Goal: Browse casually

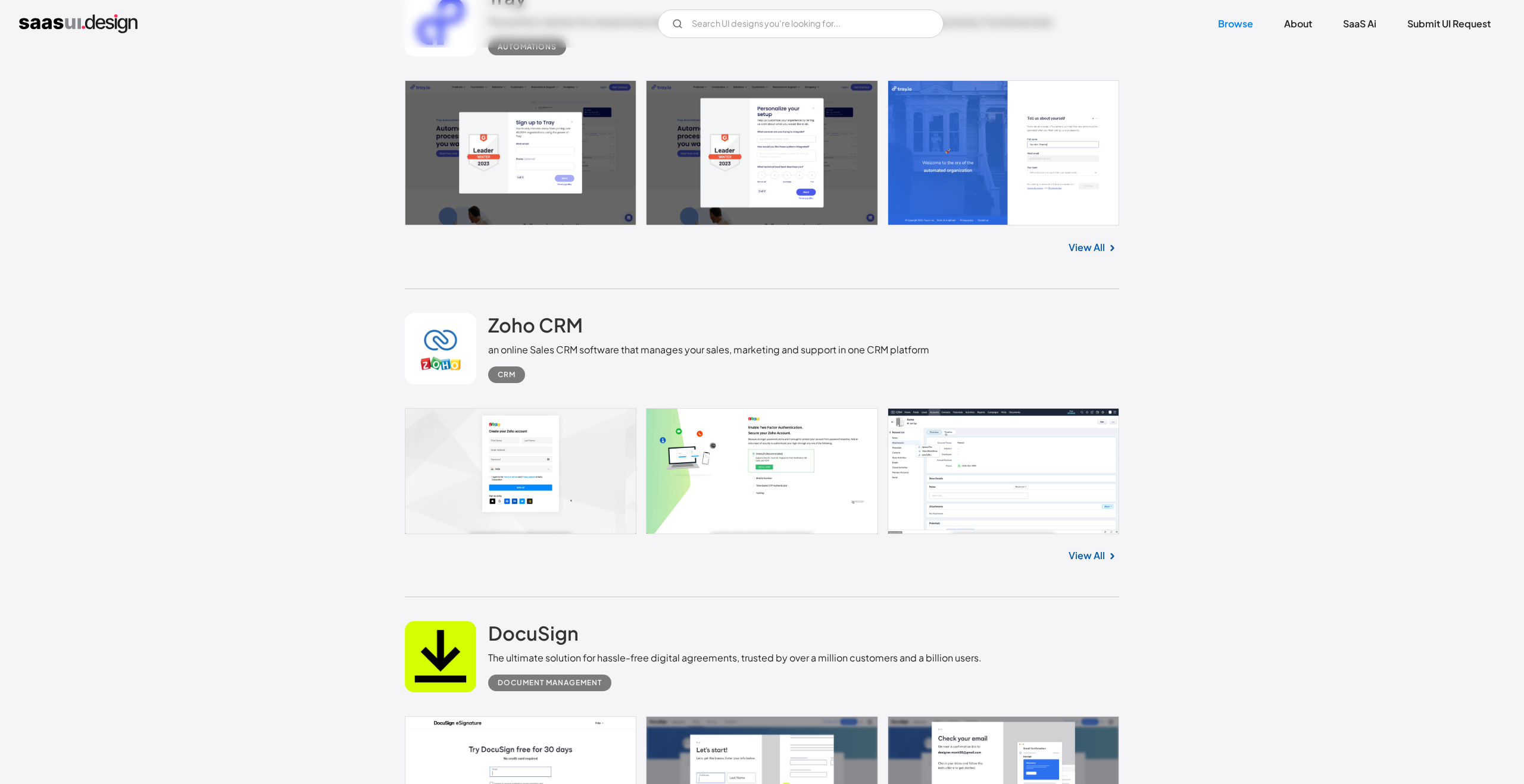
scroll to position [2503, 0]
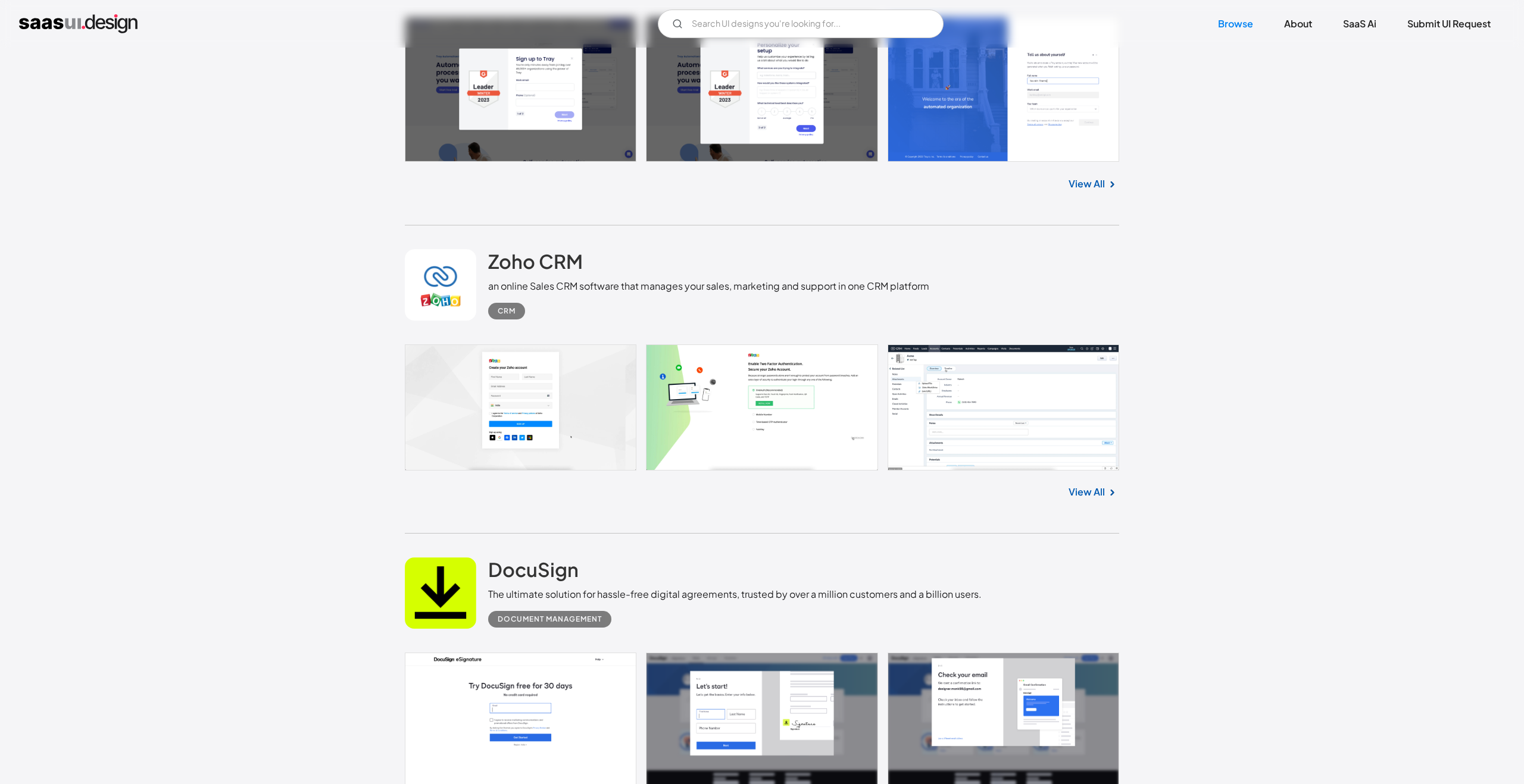
click at [1086, 495] on link "View All" at bounding box center [1086, 492] width 36 height 14
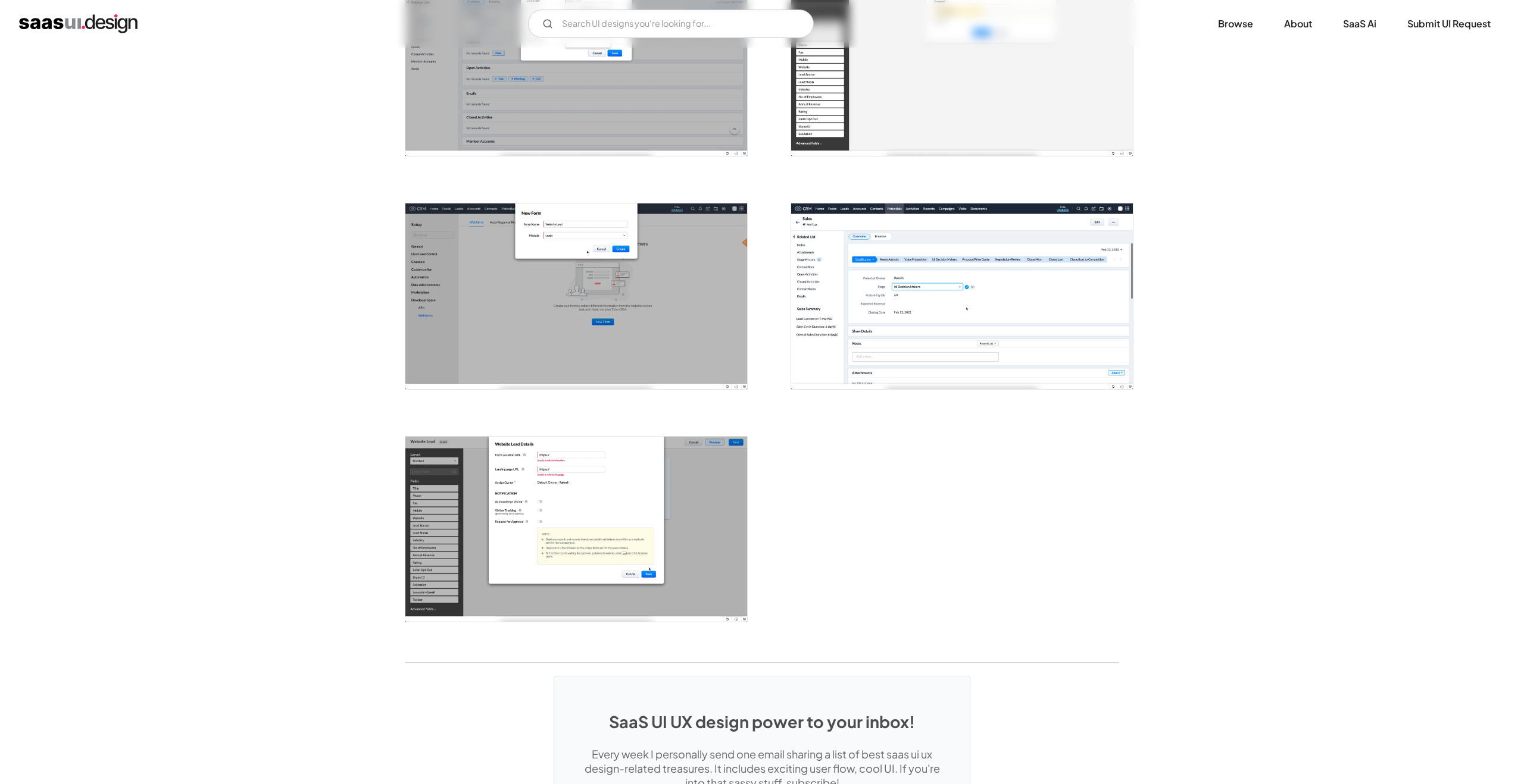
scroll to position [1330, 0]
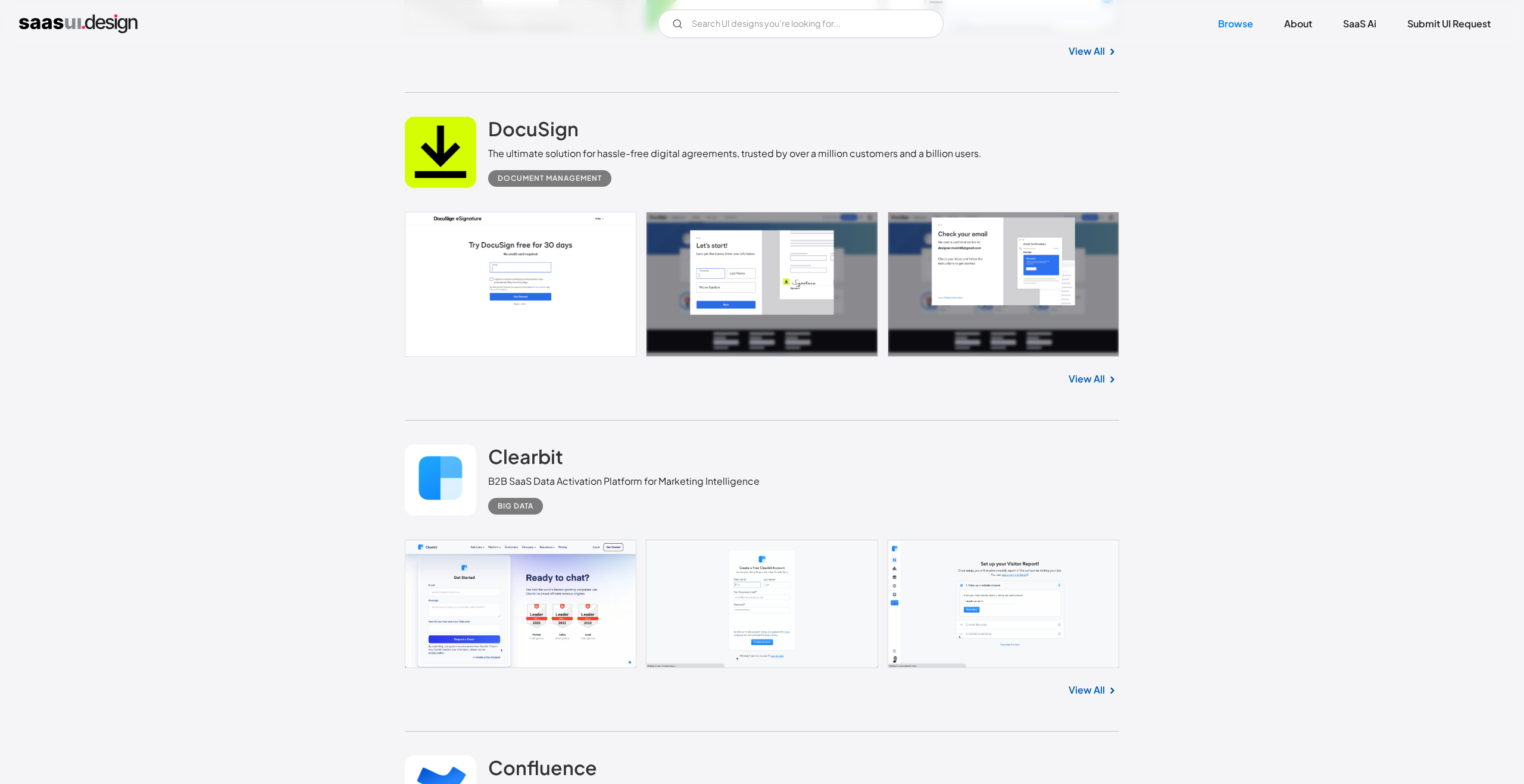
scroll to position [3043, 0]
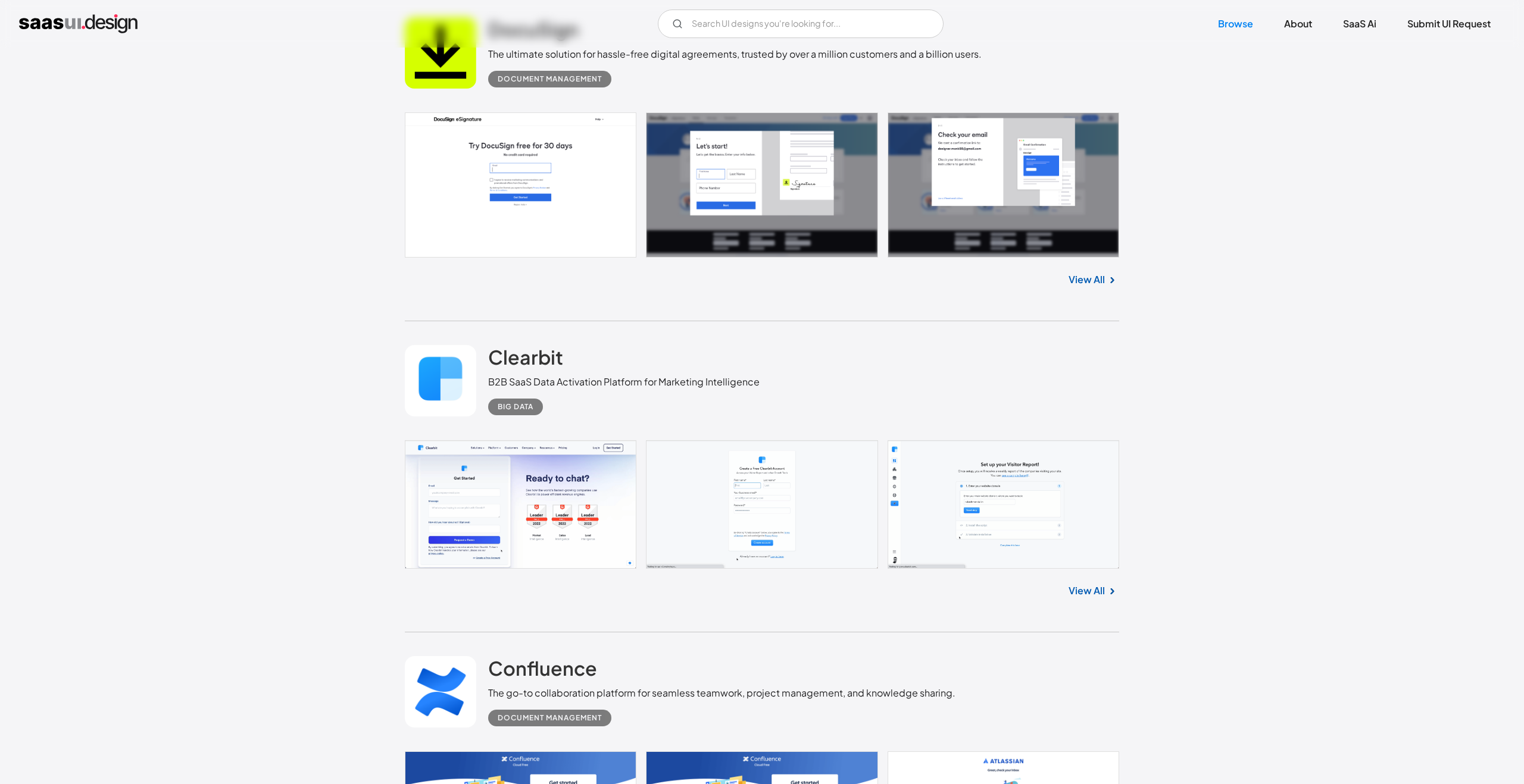
click at [1099, 591] on link "View All" at bounding box center [1086, 591] width 36 height 14
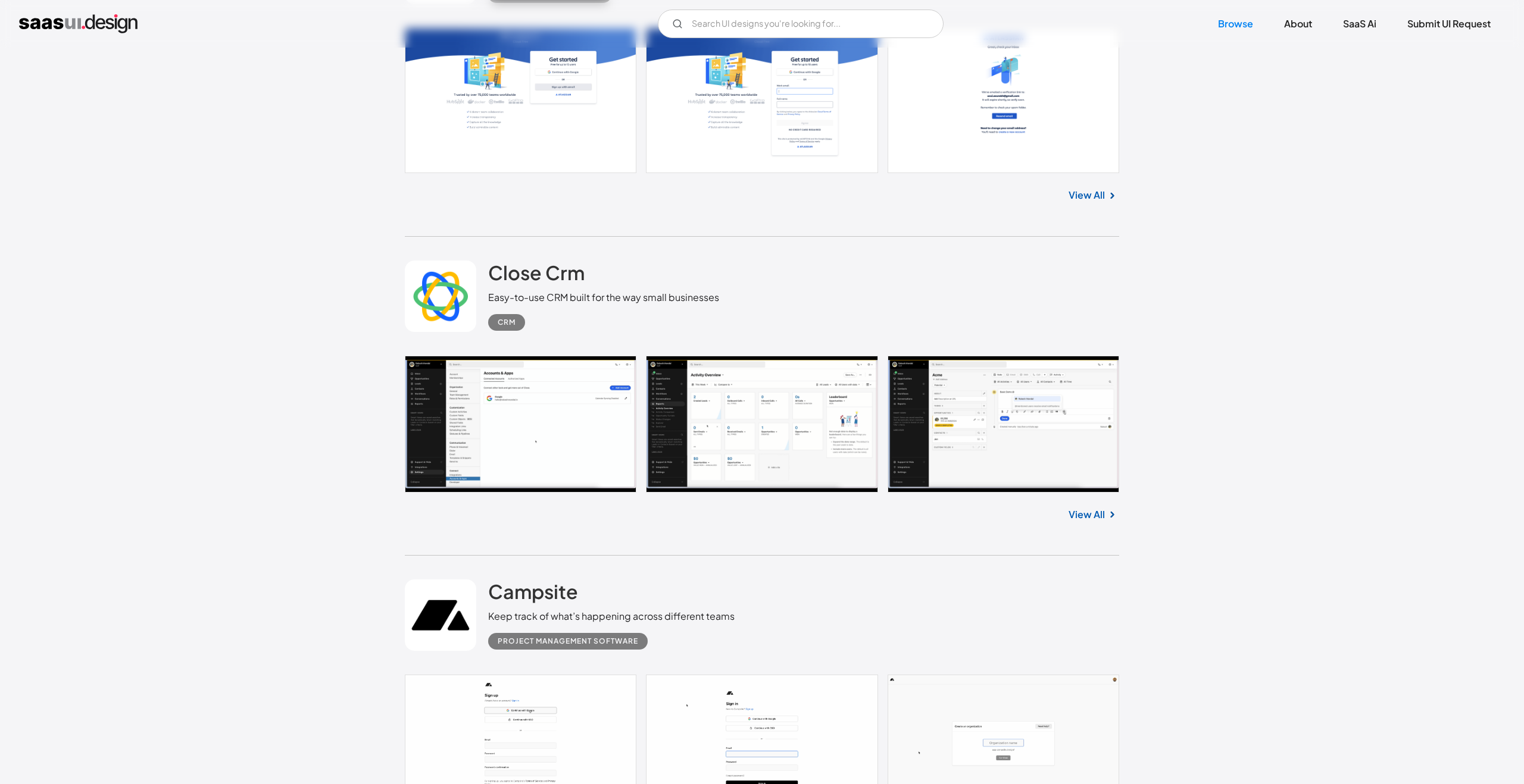
scroll to position [3770, 0]
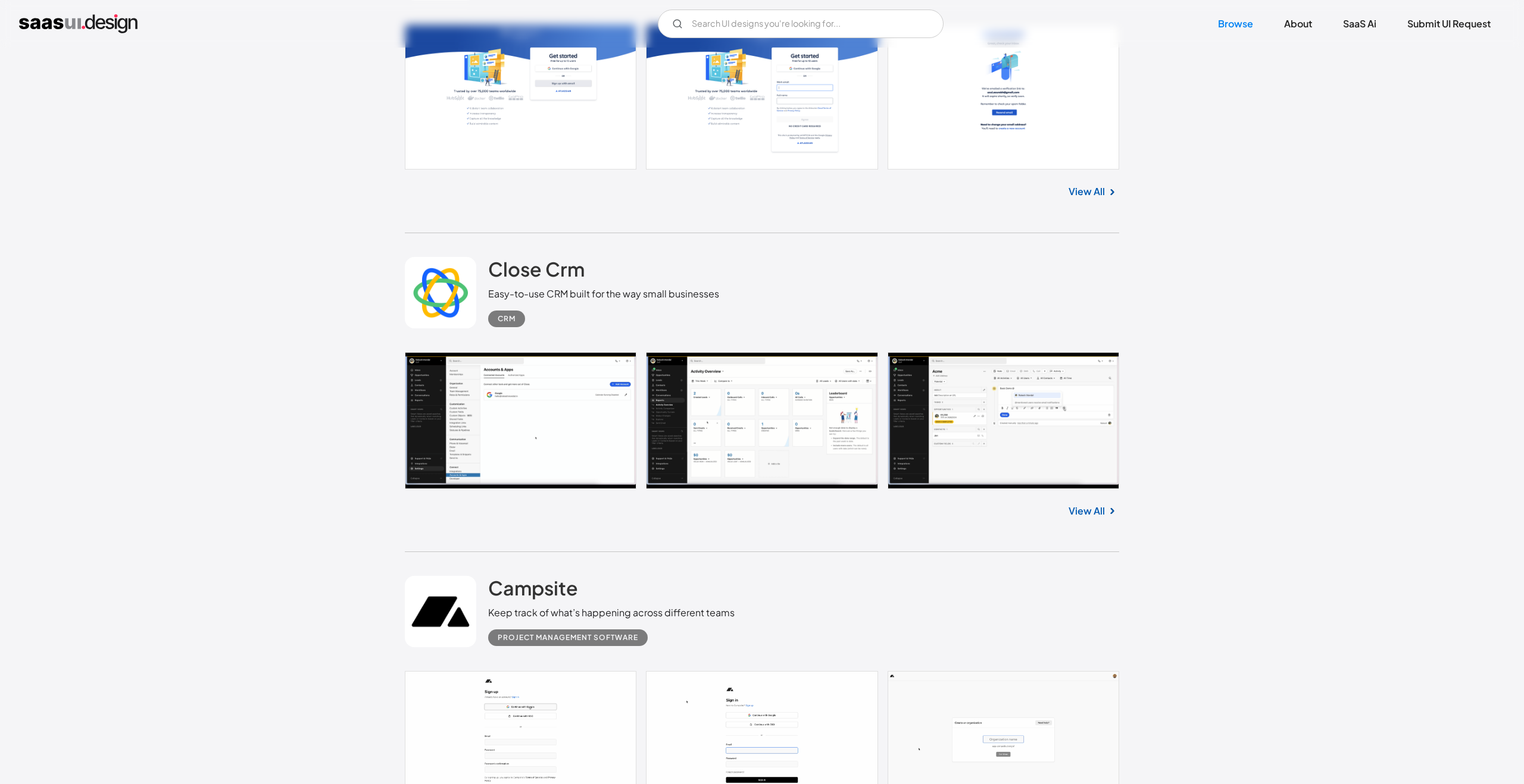
click at [1099, 516] on link "View All" at bounding box center [1086, 511] width 36 height 14
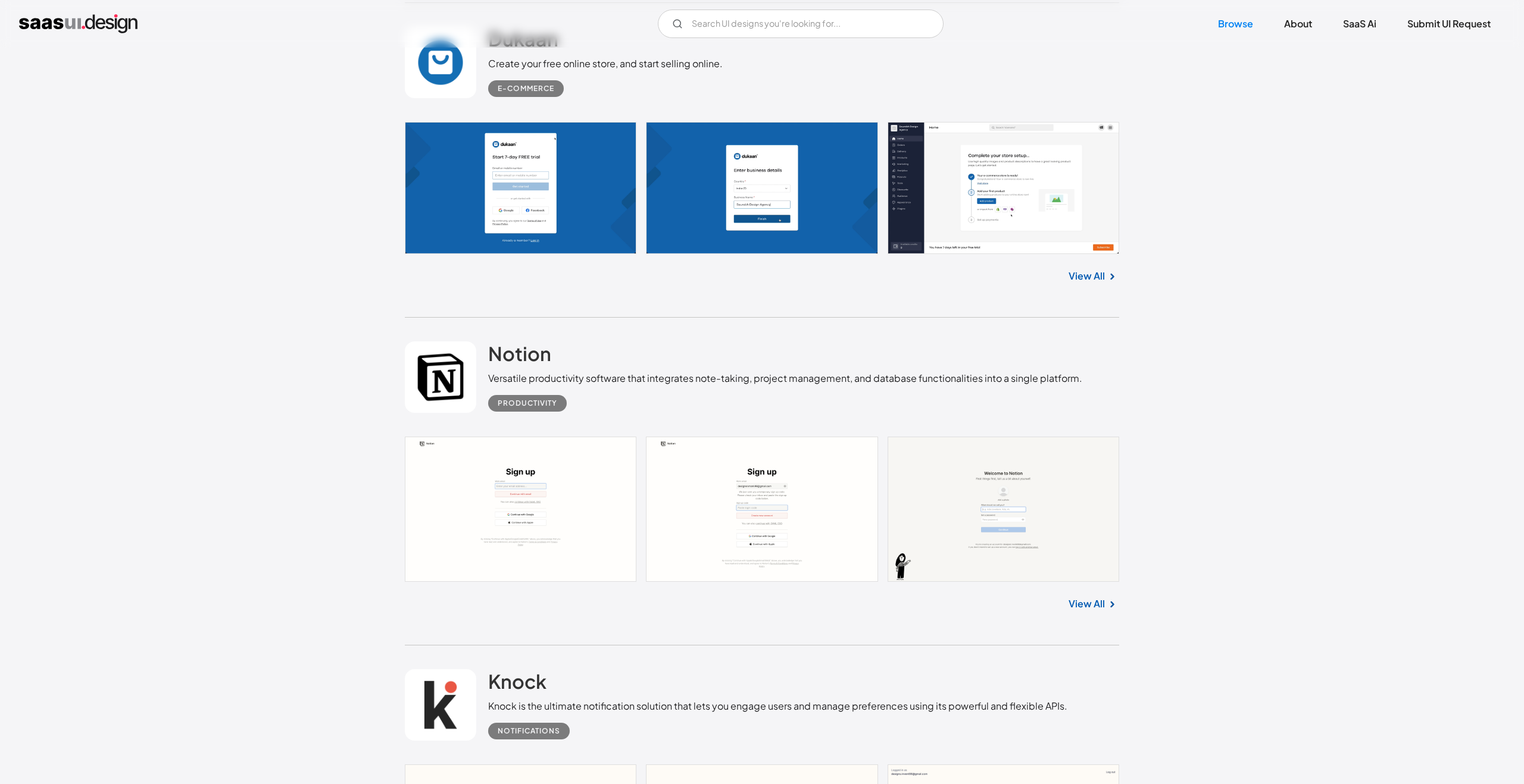
scroll to position [6819, 0]
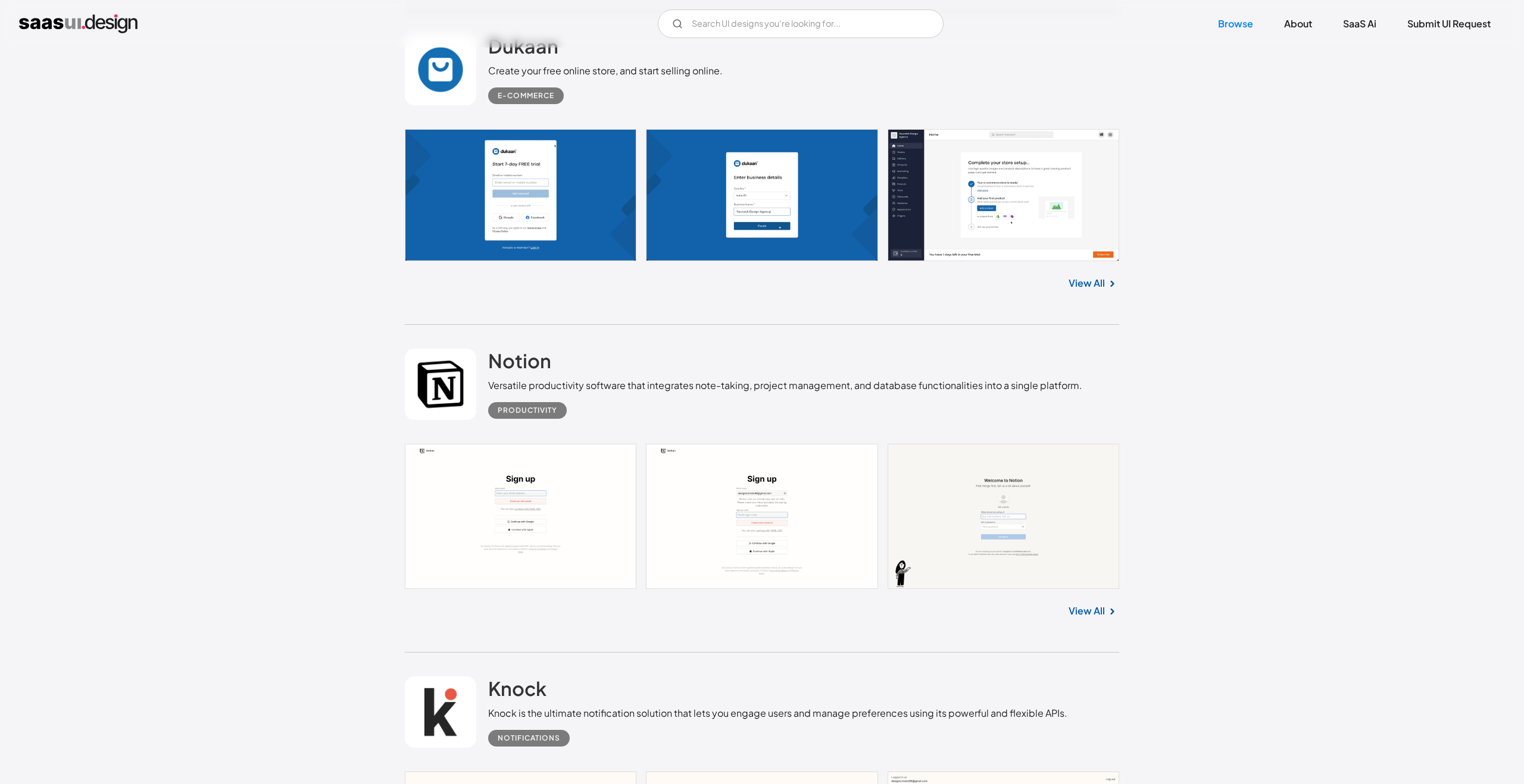
click at [1087, 290] on link "View All" at bounding box center [1086, 283] width 36 height 14
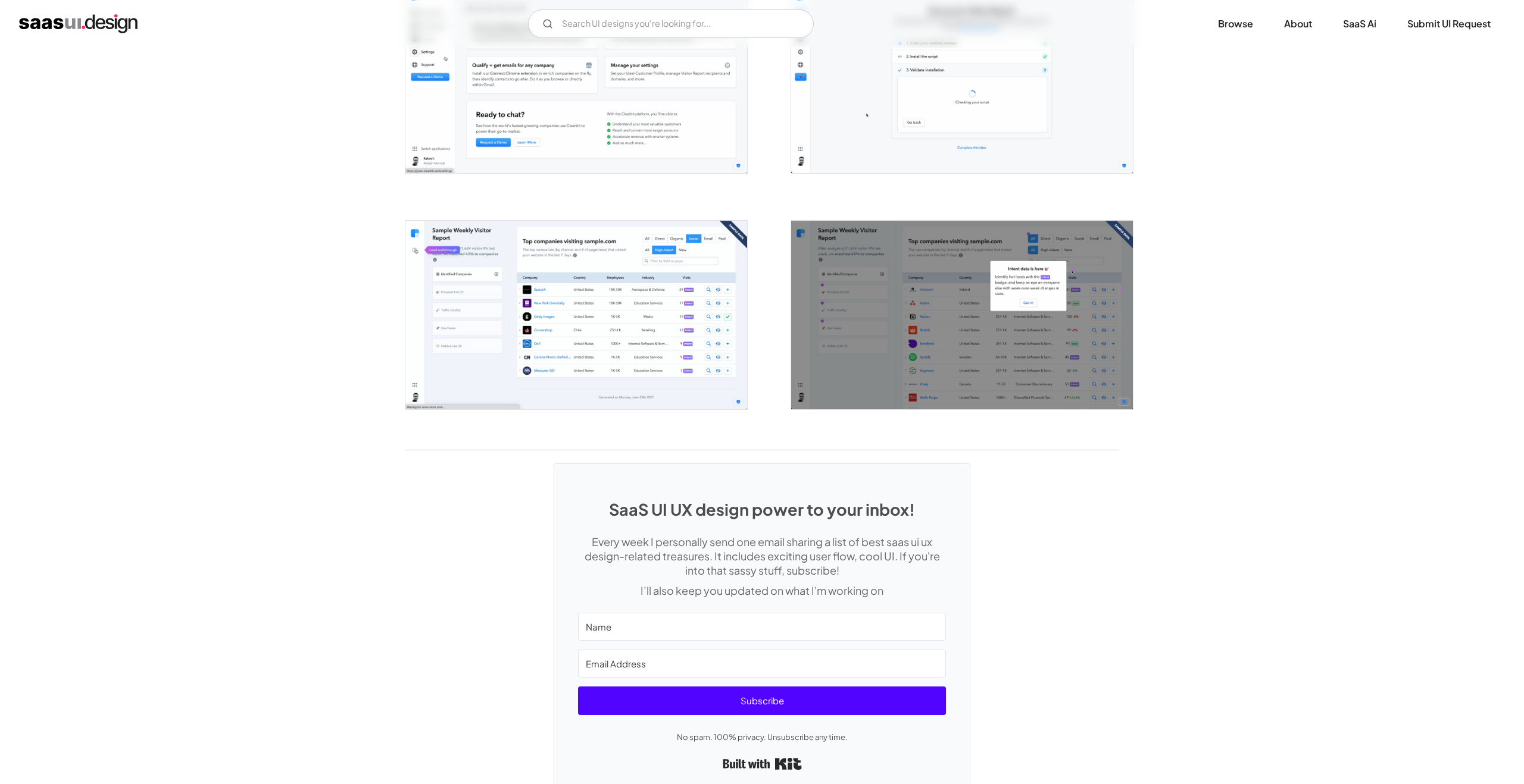
scroll to position [2004, 0]
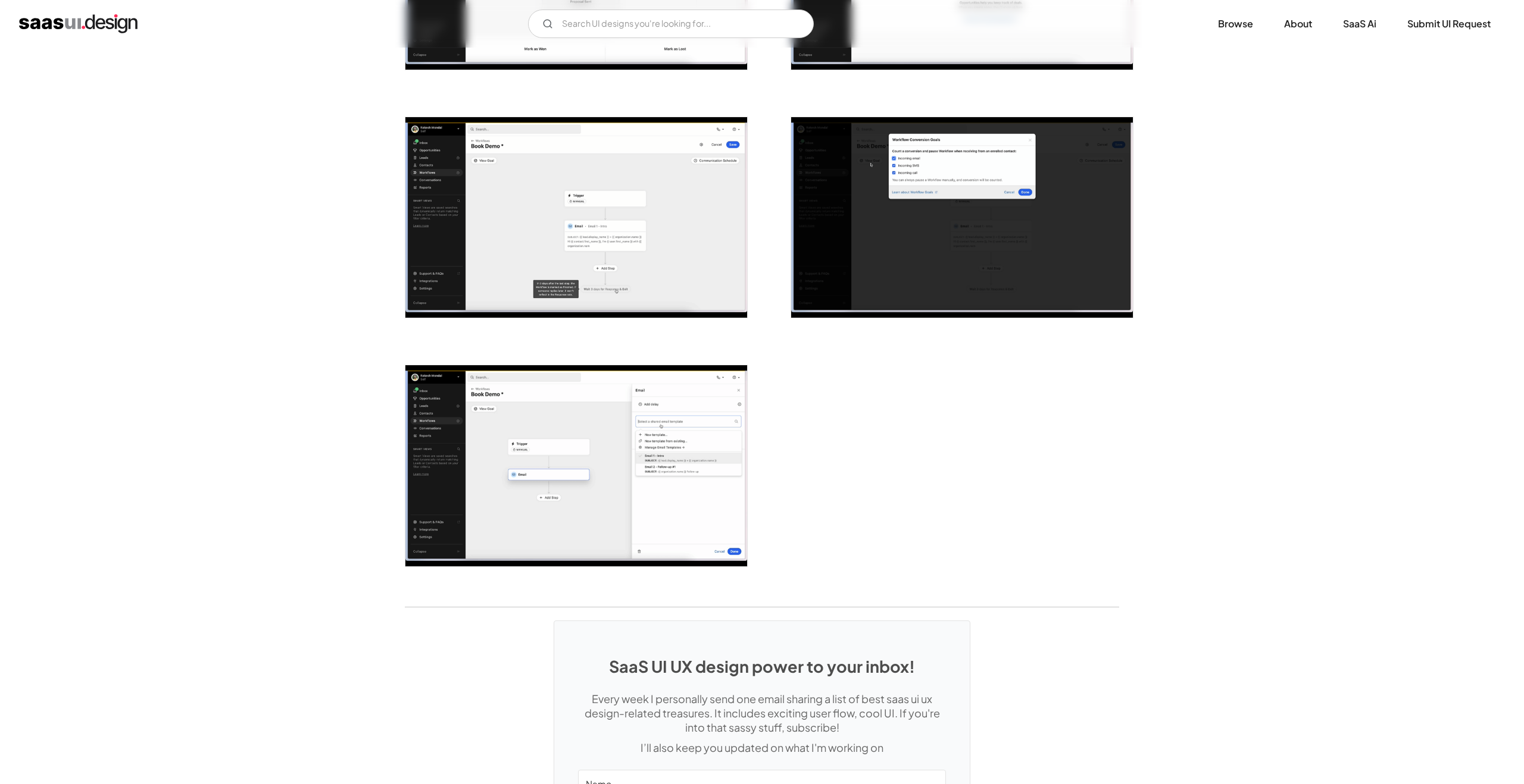
scroll to position [2726, 0]
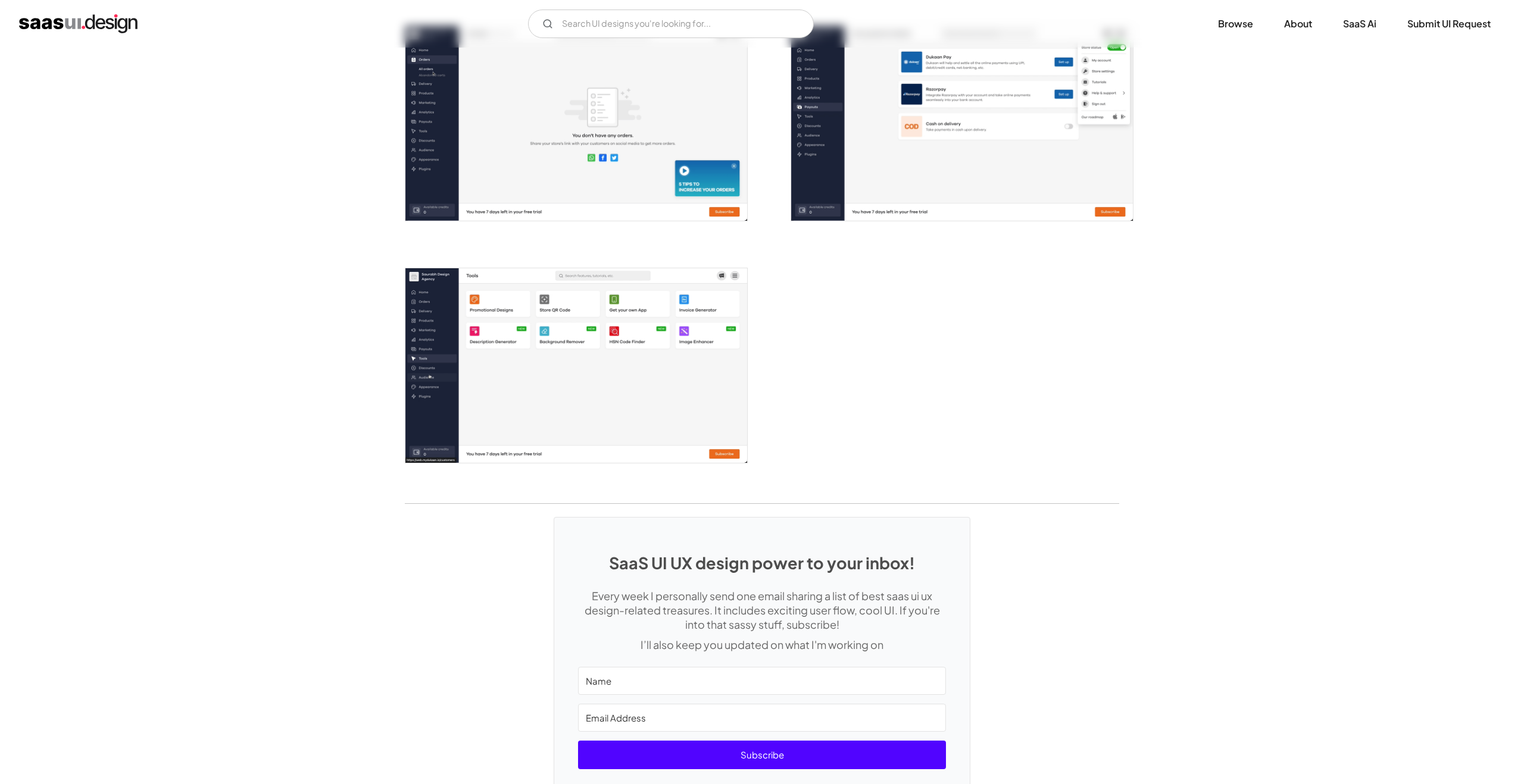
scroll to position [1940, 0]
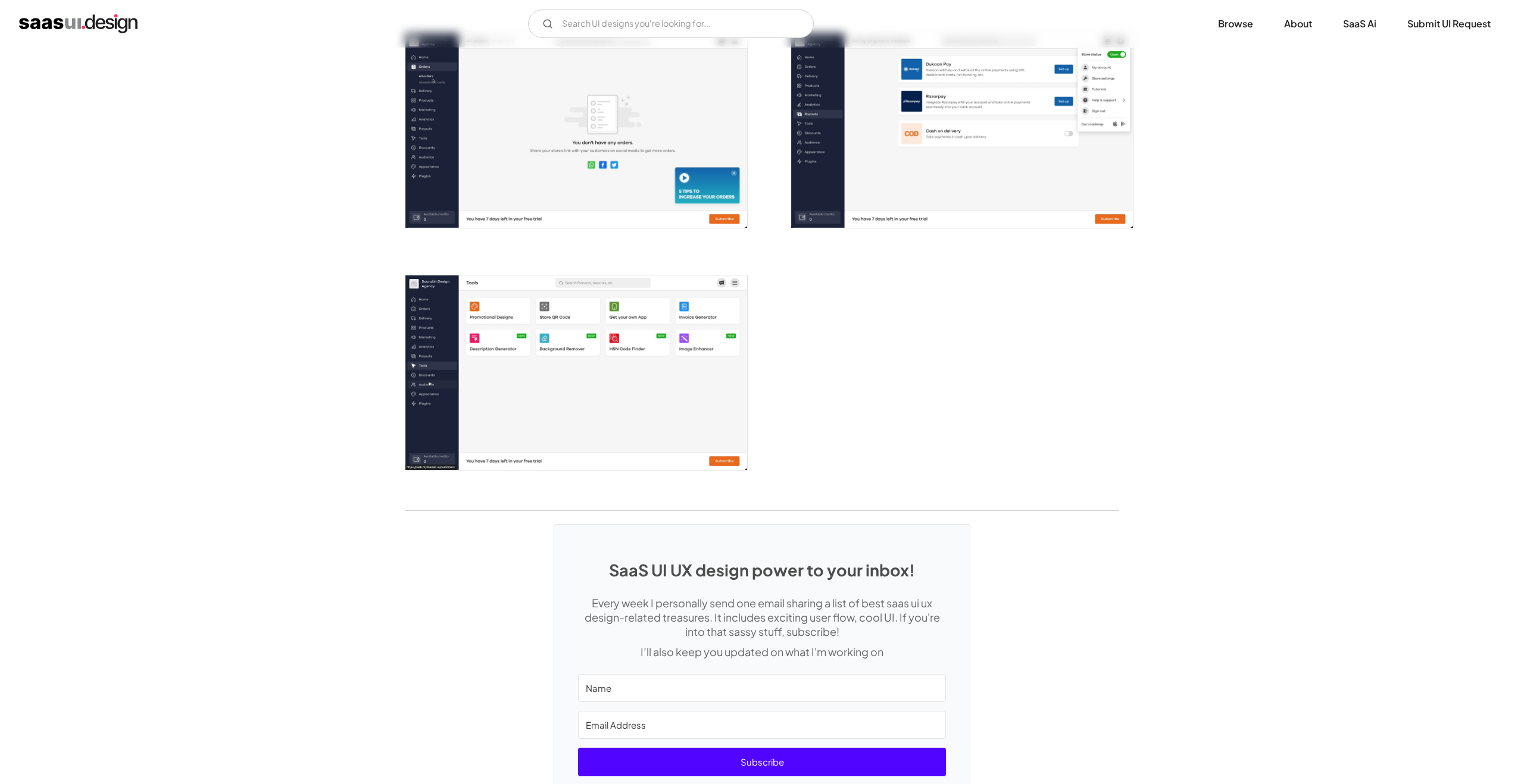
click at [655, 342] on img "open lightbox" at bounding box center [576, 373] width 342 height 195
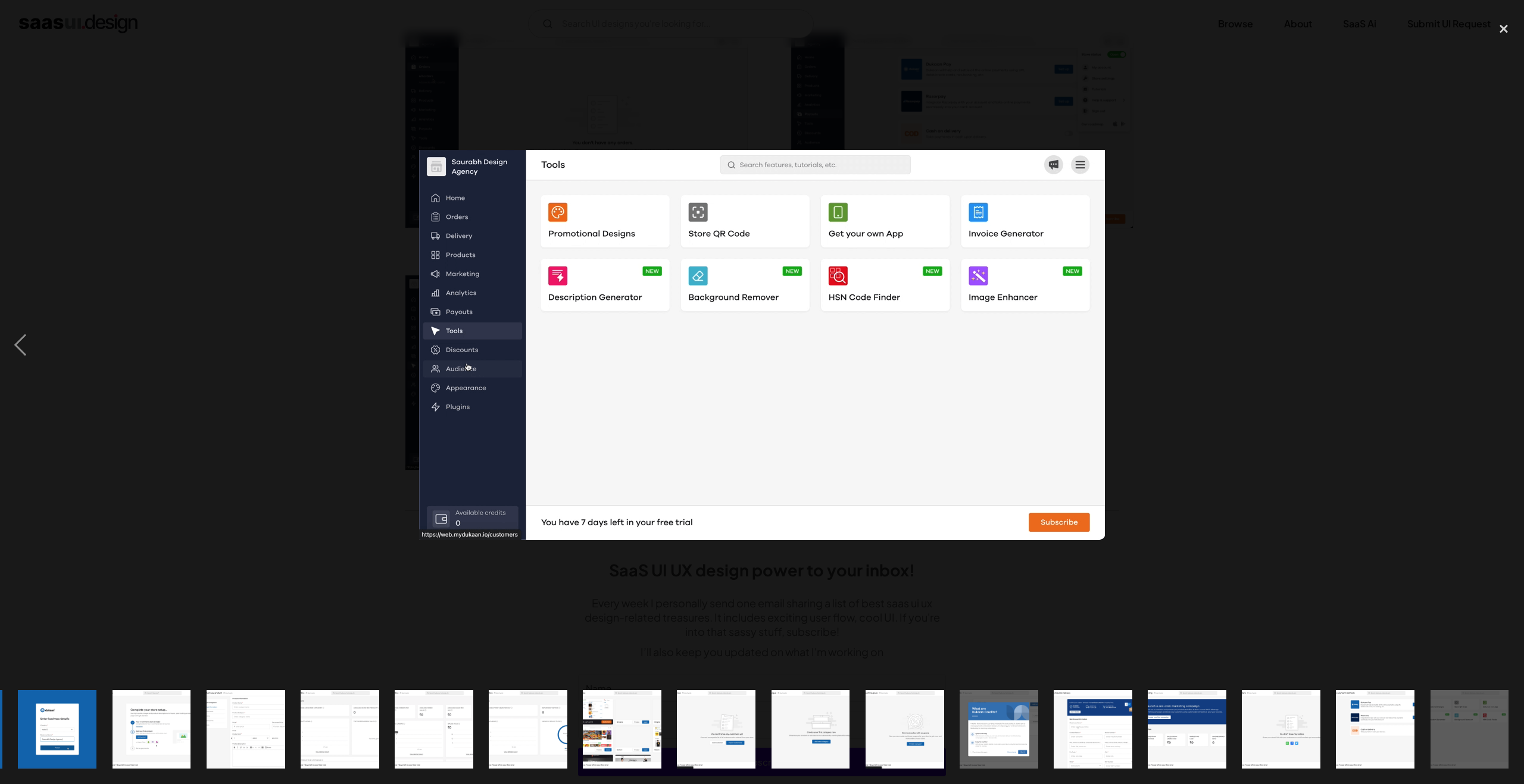
scroll to position [0, 92]
click at [1274, 256] on div at bounding box center [762, 345] width 1524 height 659
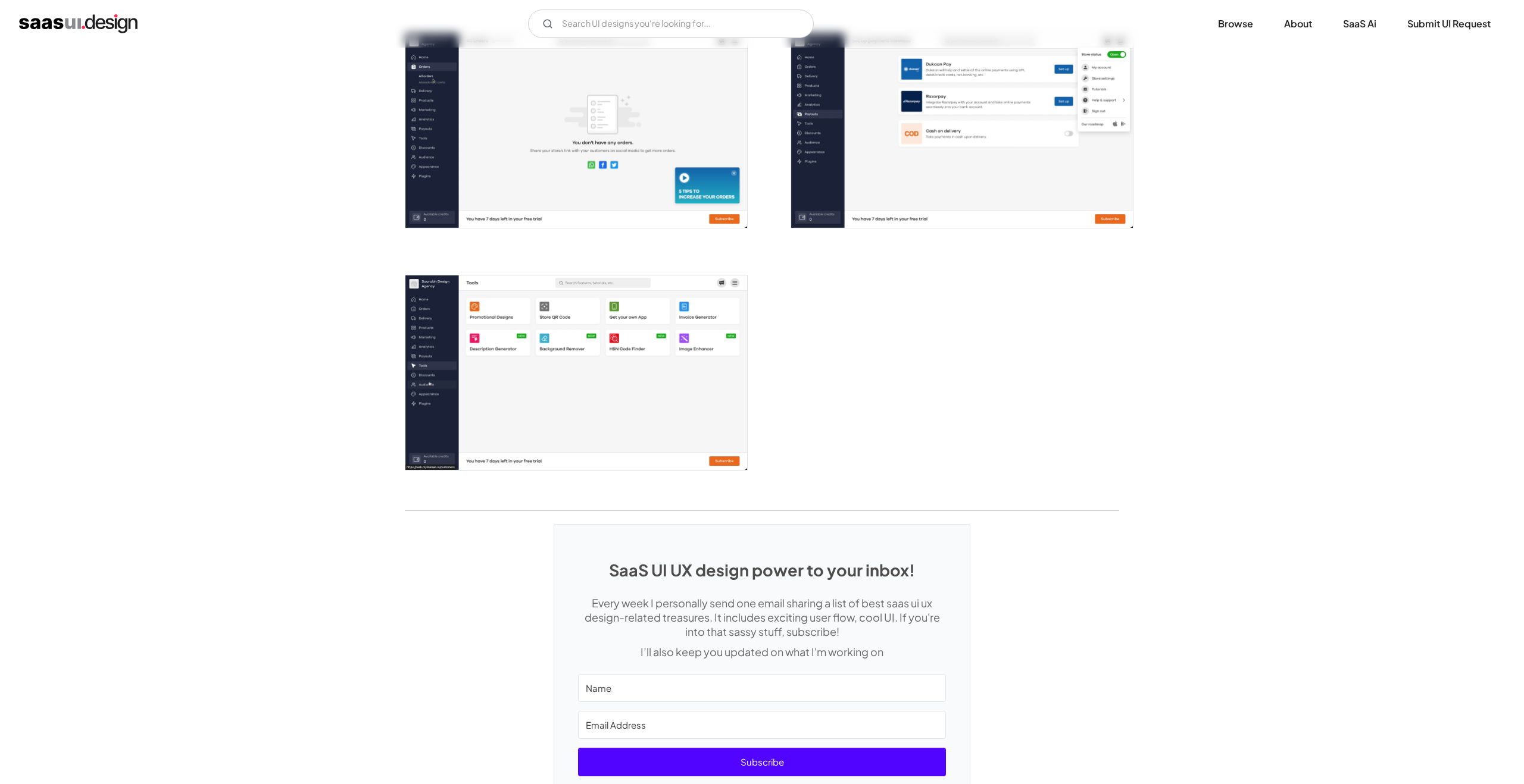
scroll to position [0, 0]
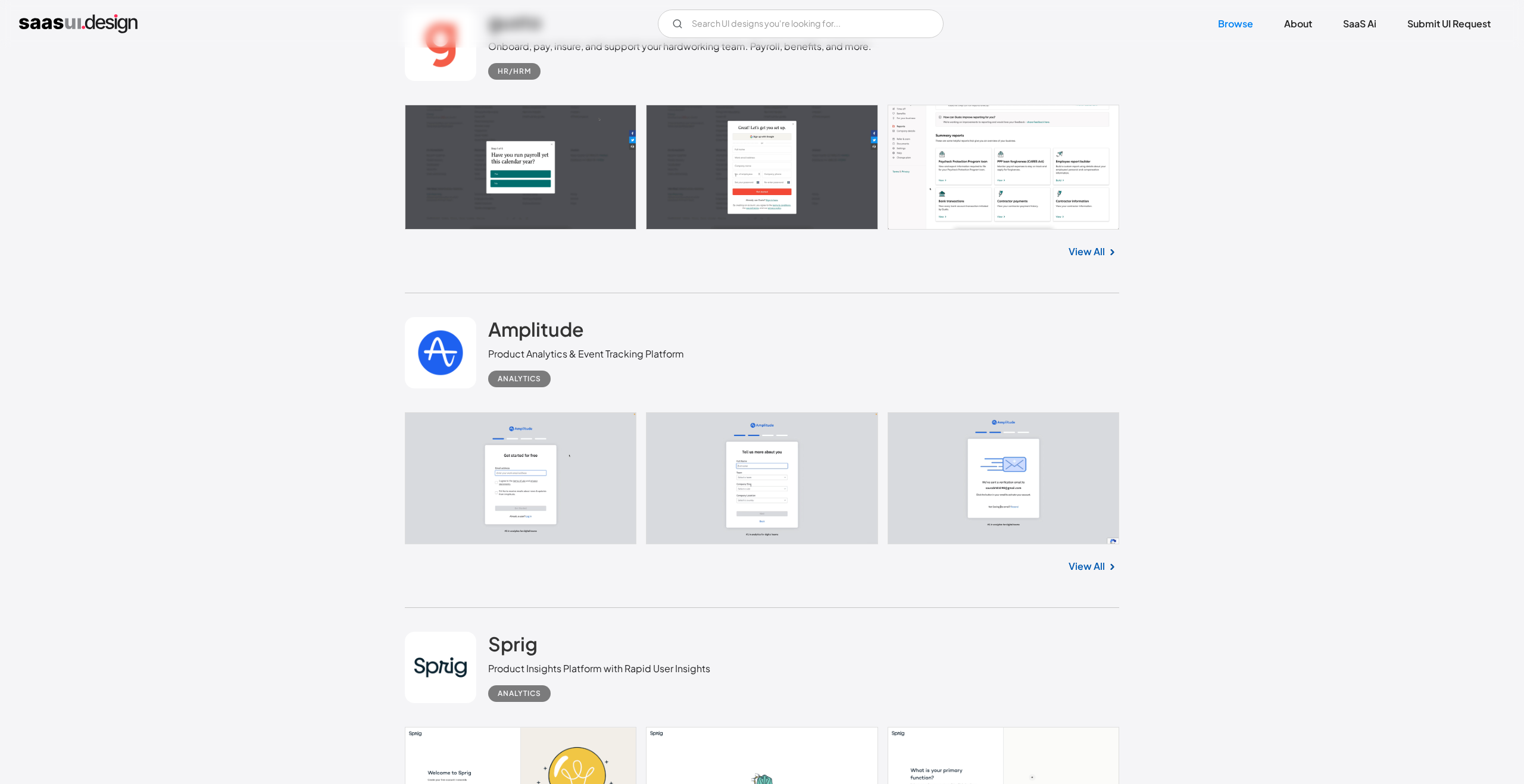
scroll to position [9446, 0]
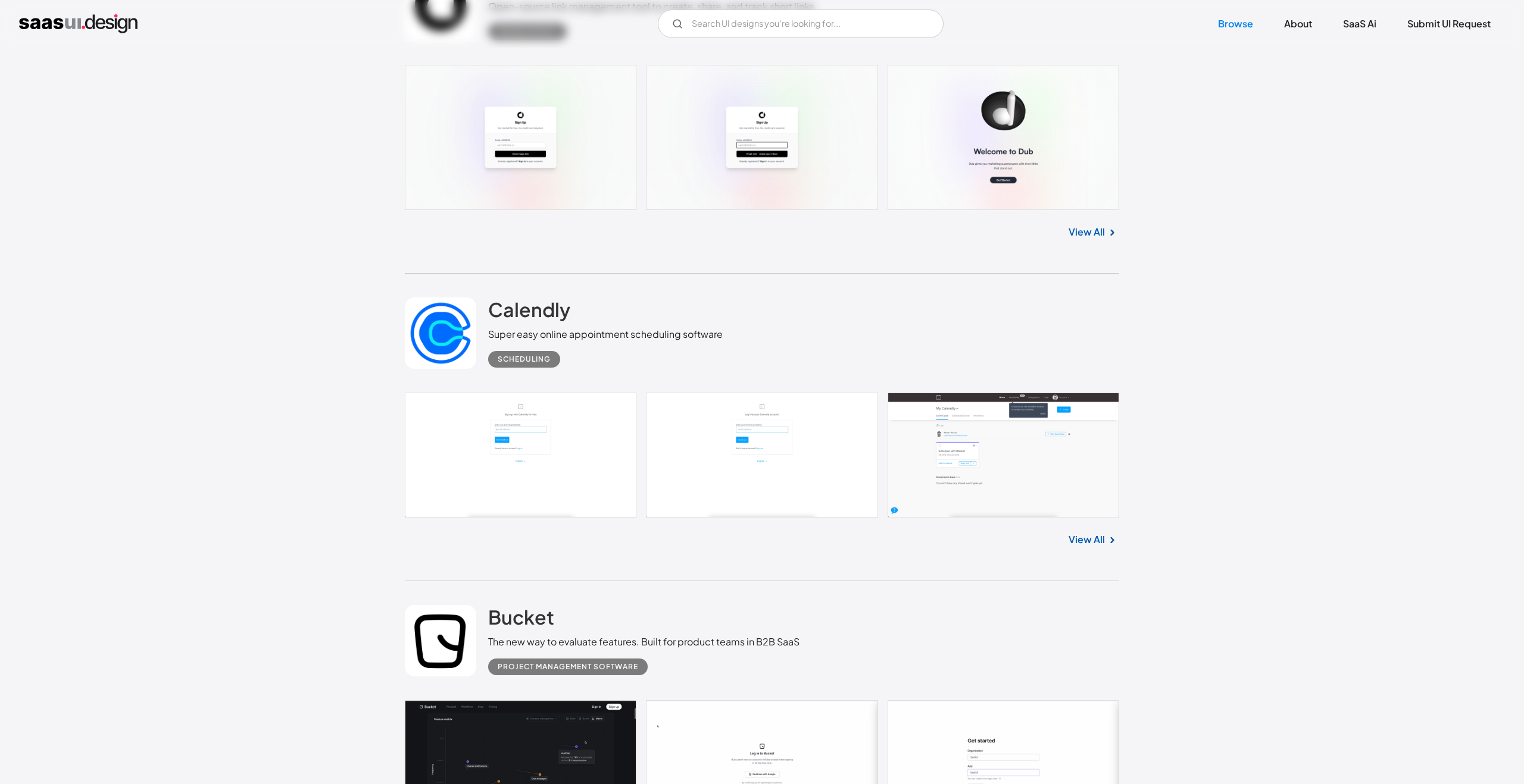
scroll to position [11039, 0]
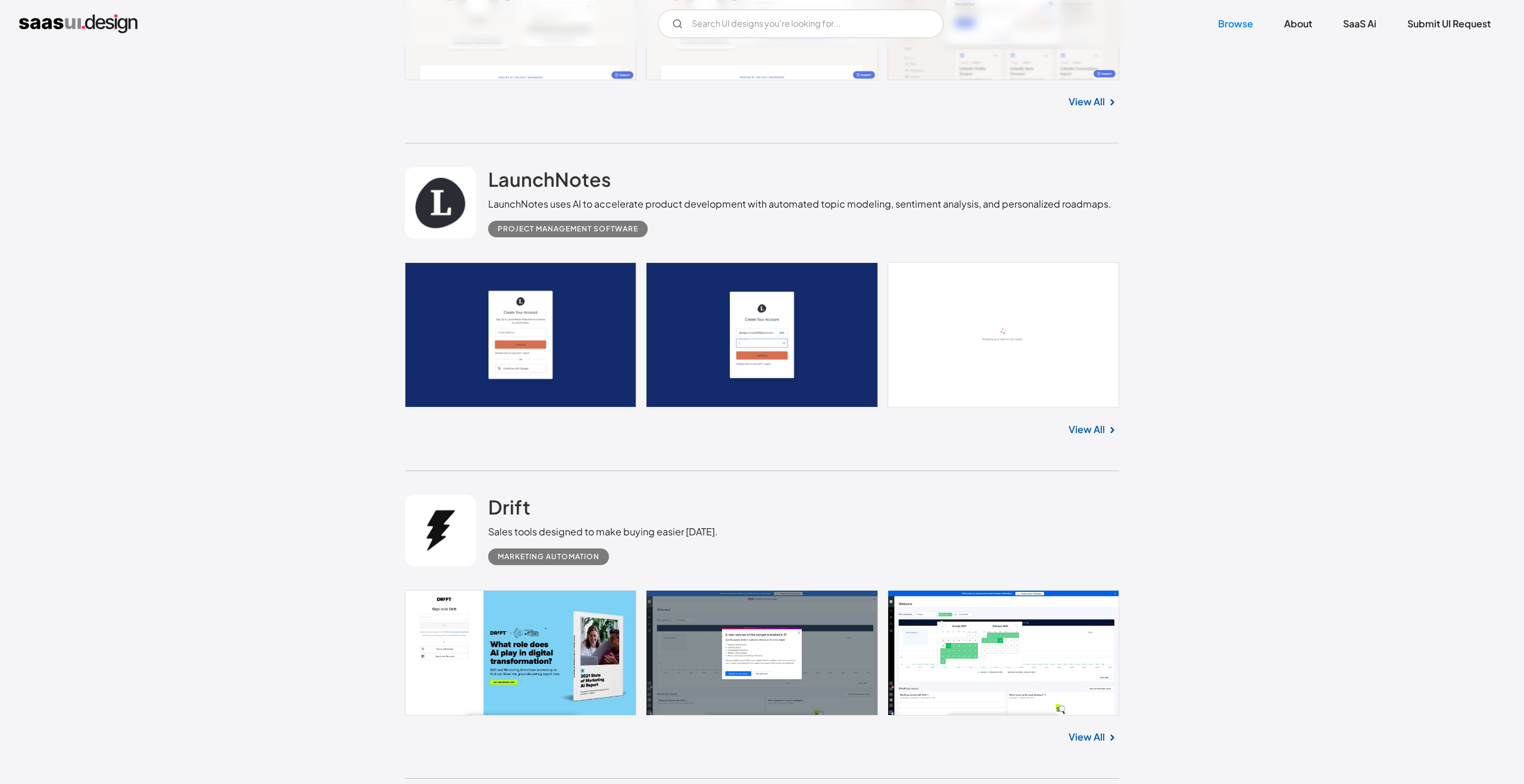
scroll to position [14887, 0]
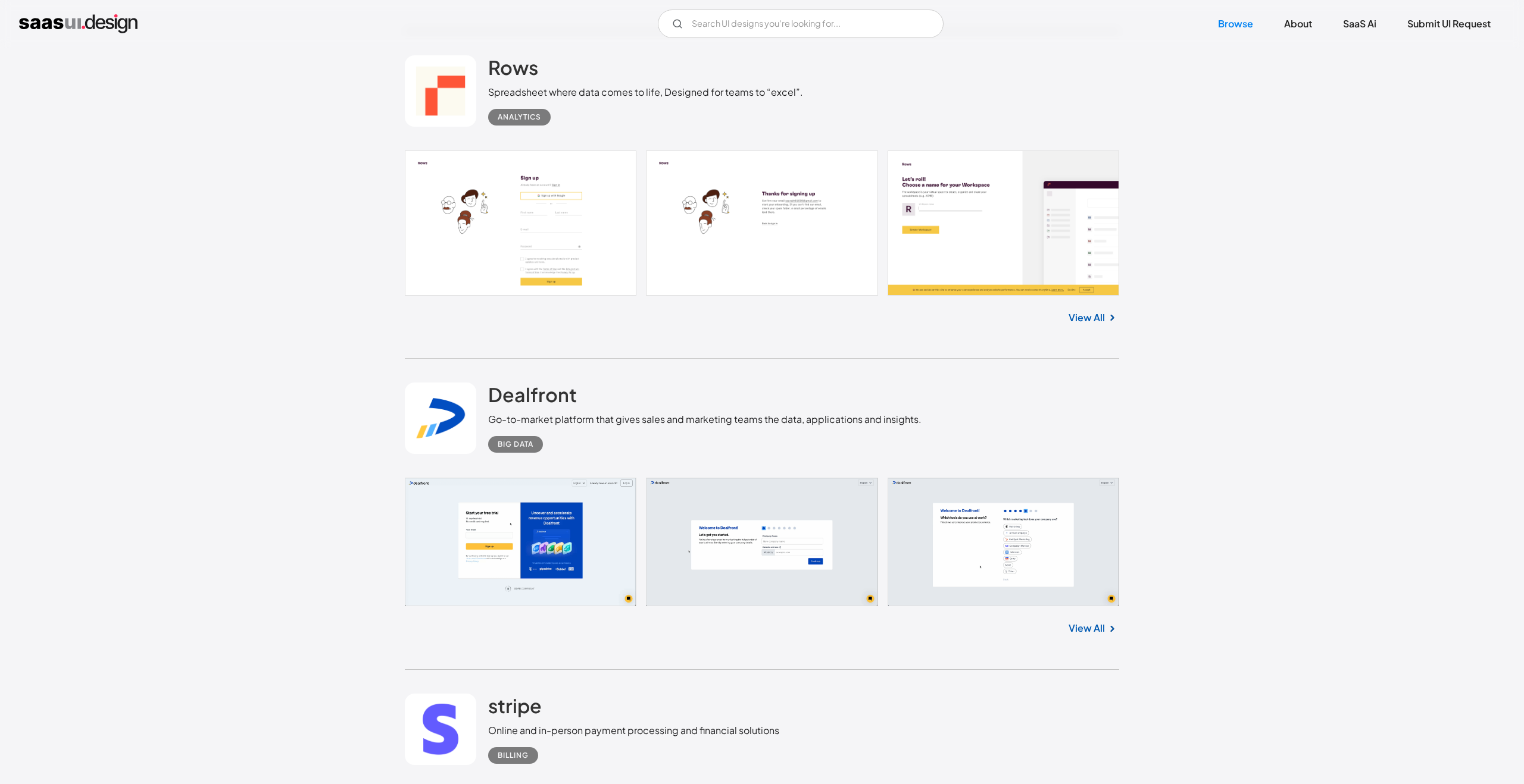
scroll to position [19440, 0]
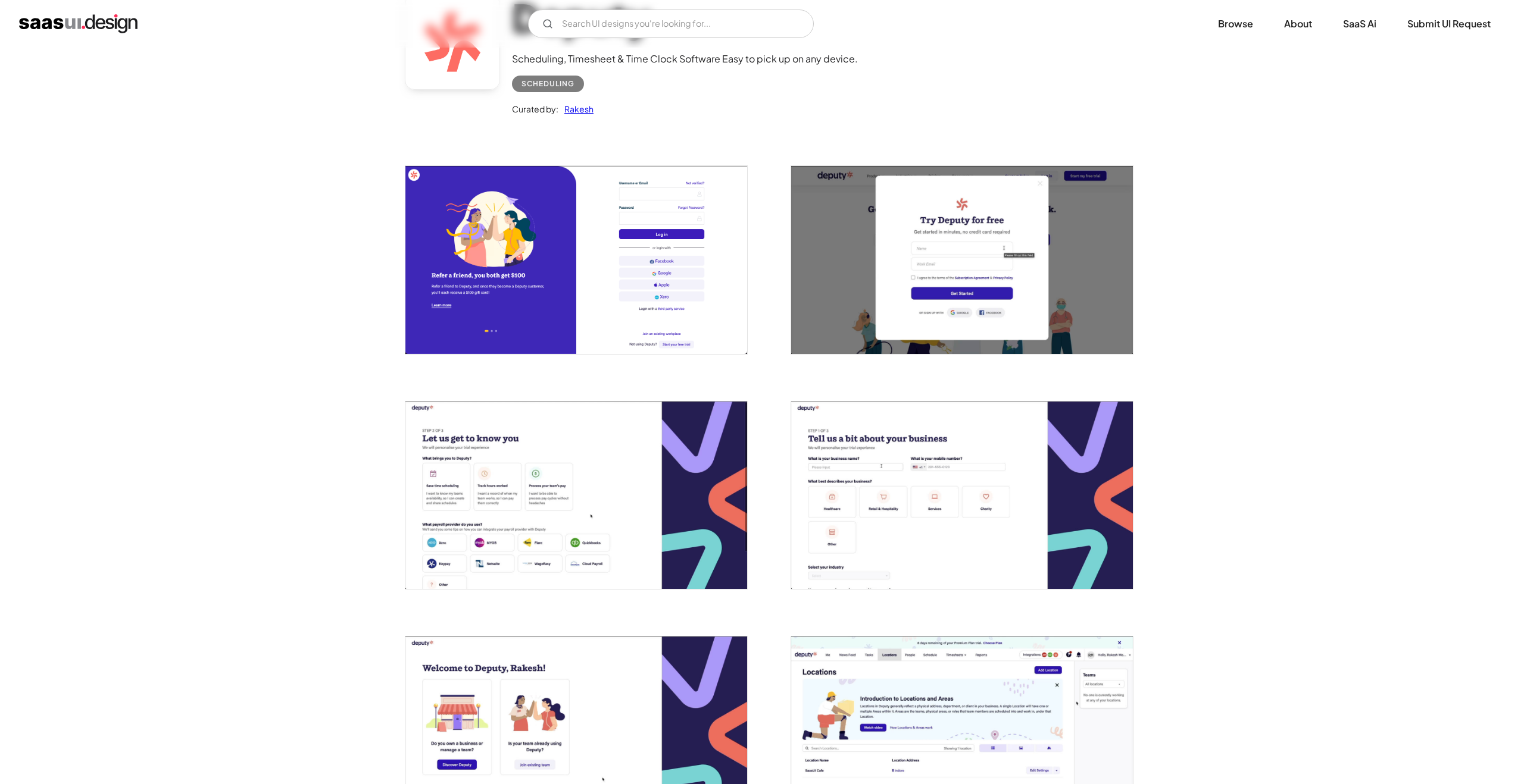
scroll to position [198, 0]
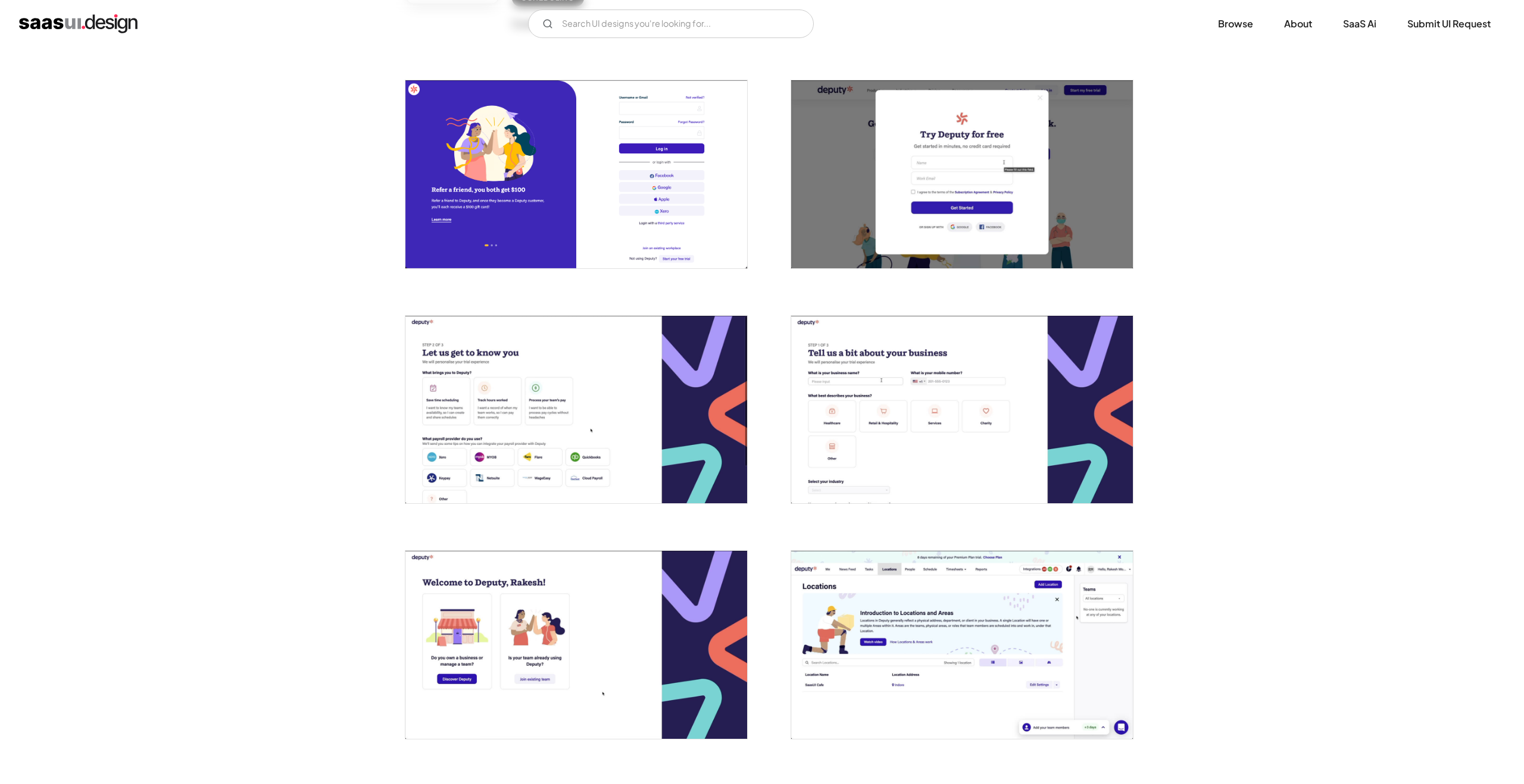
click at [511, 377] on img "open lightbox" at bounding box center [576, 410] width 342 height 187
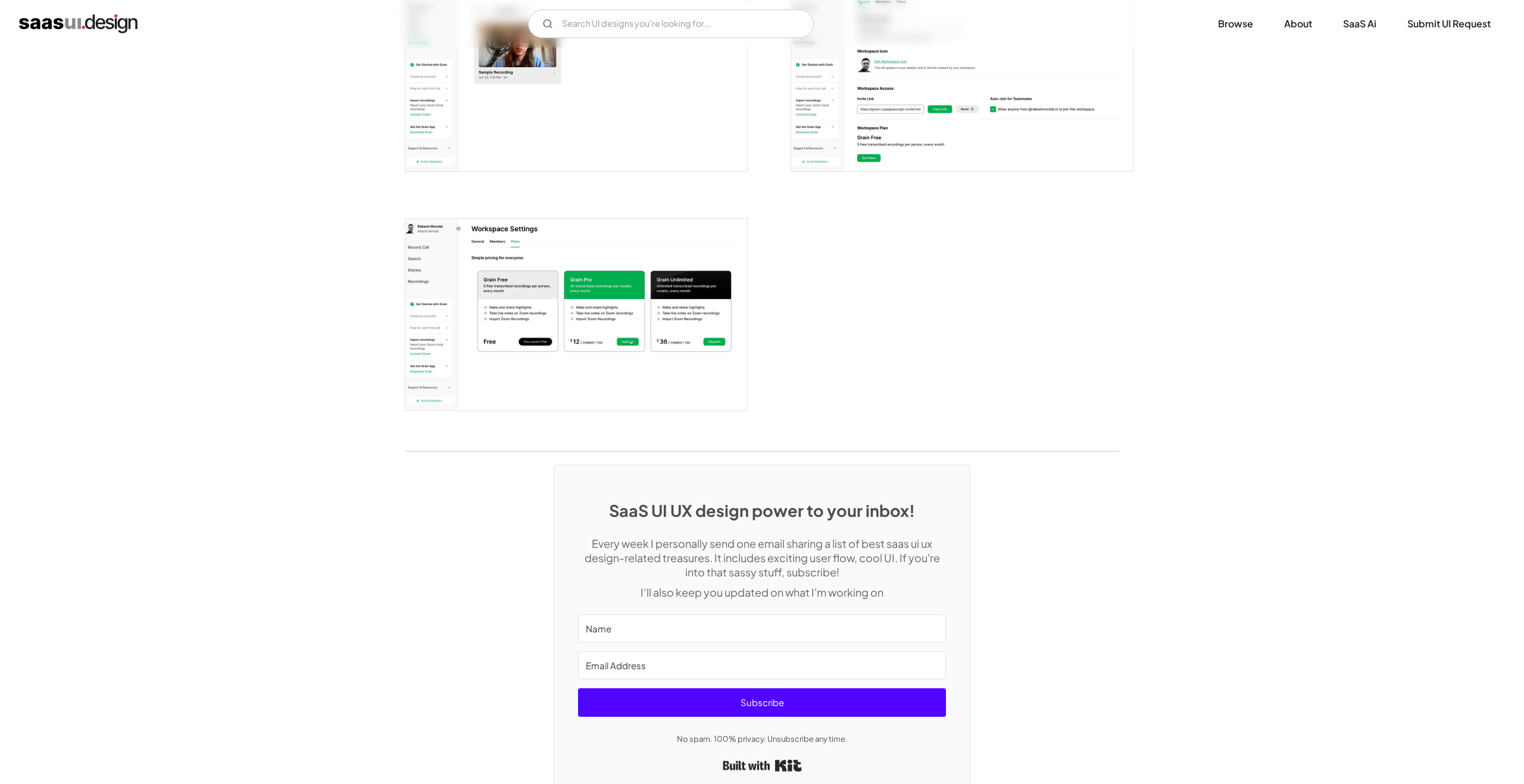
scroll to position [1553, 0]
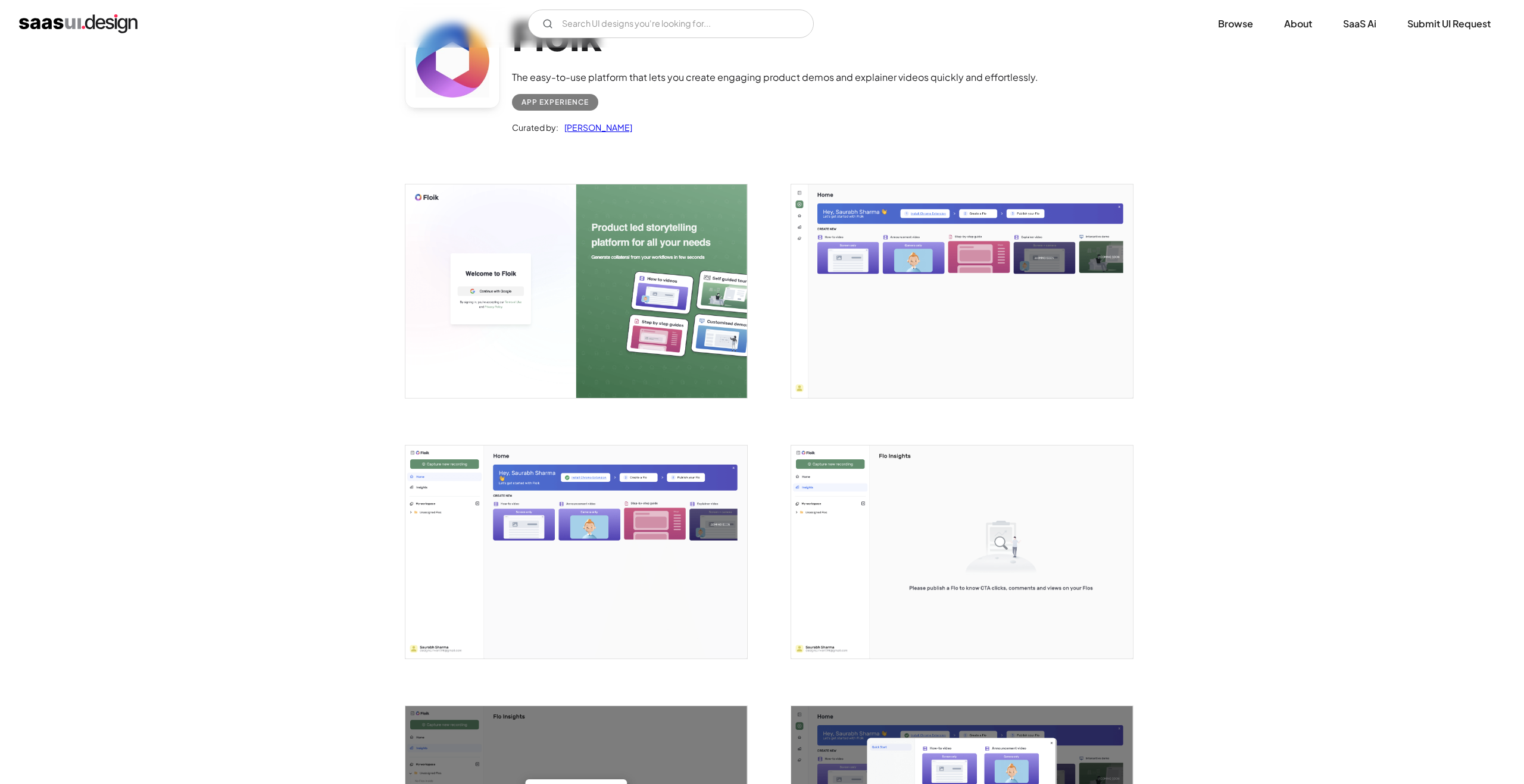
scroll to position [310, 0]
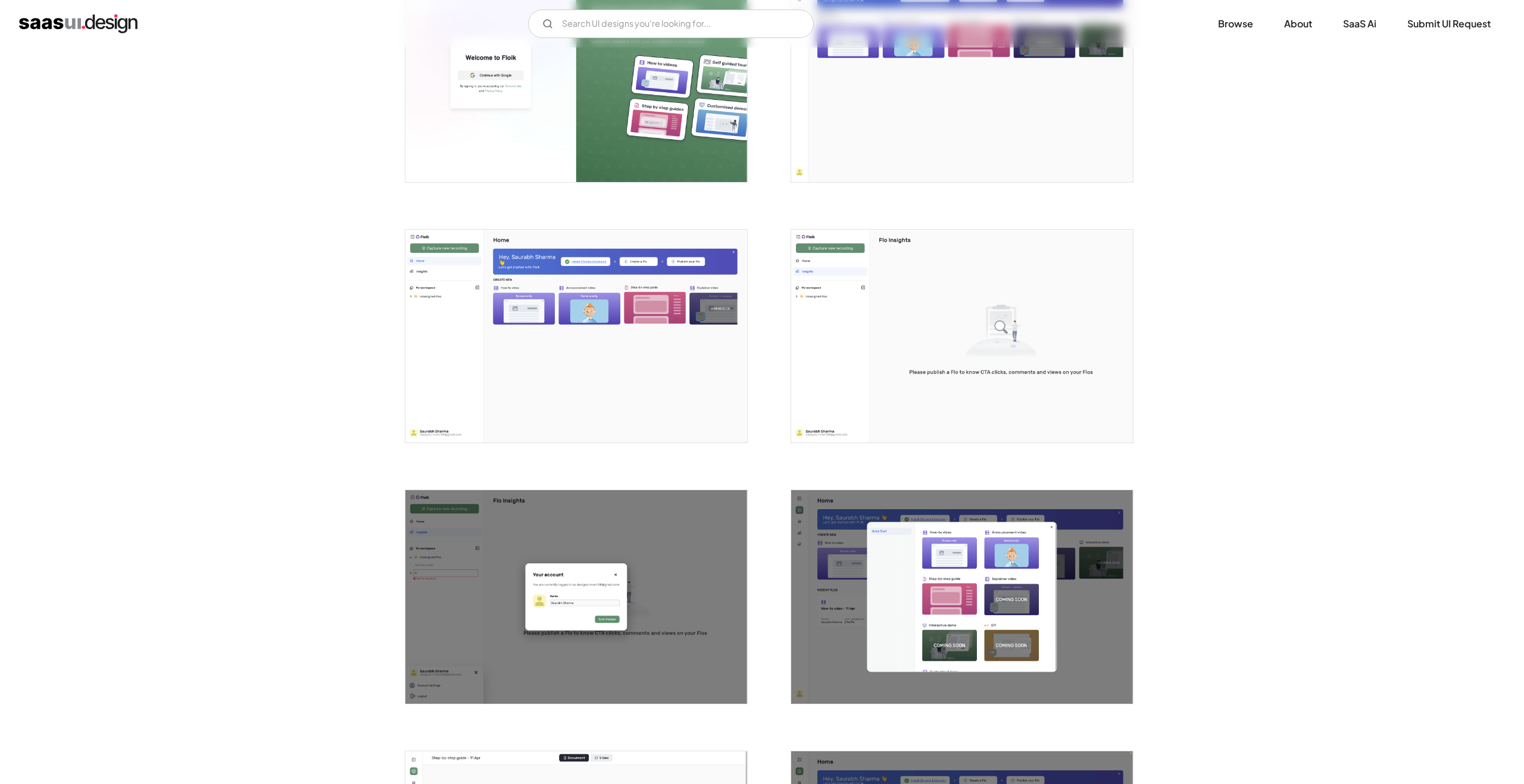
click at [871, 293] on img "open lightbox" at bounding box center [962, 336] width 342 height 213
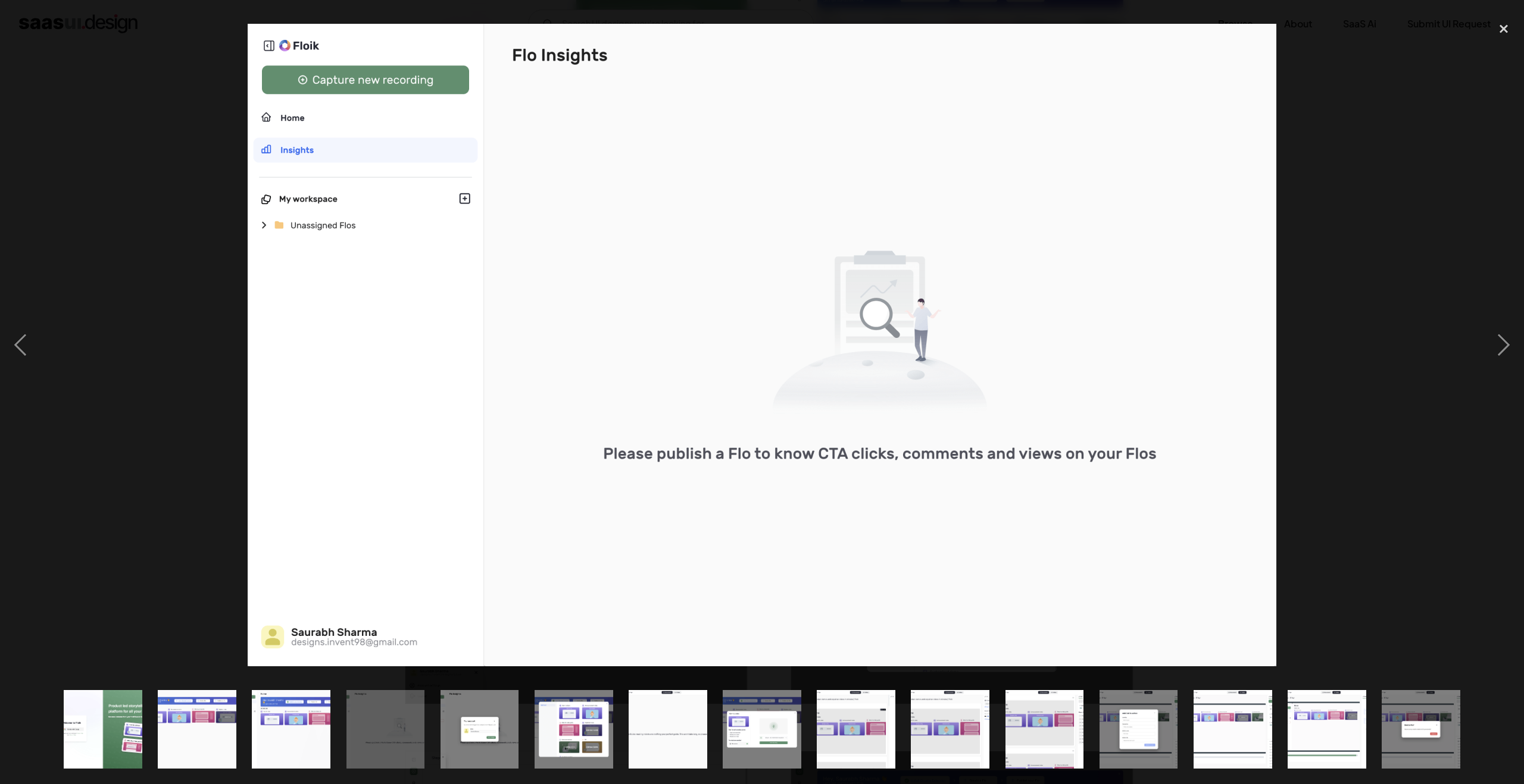
click at [1368, 148] on div at bounding box center [762, 345] width 1524 height 659
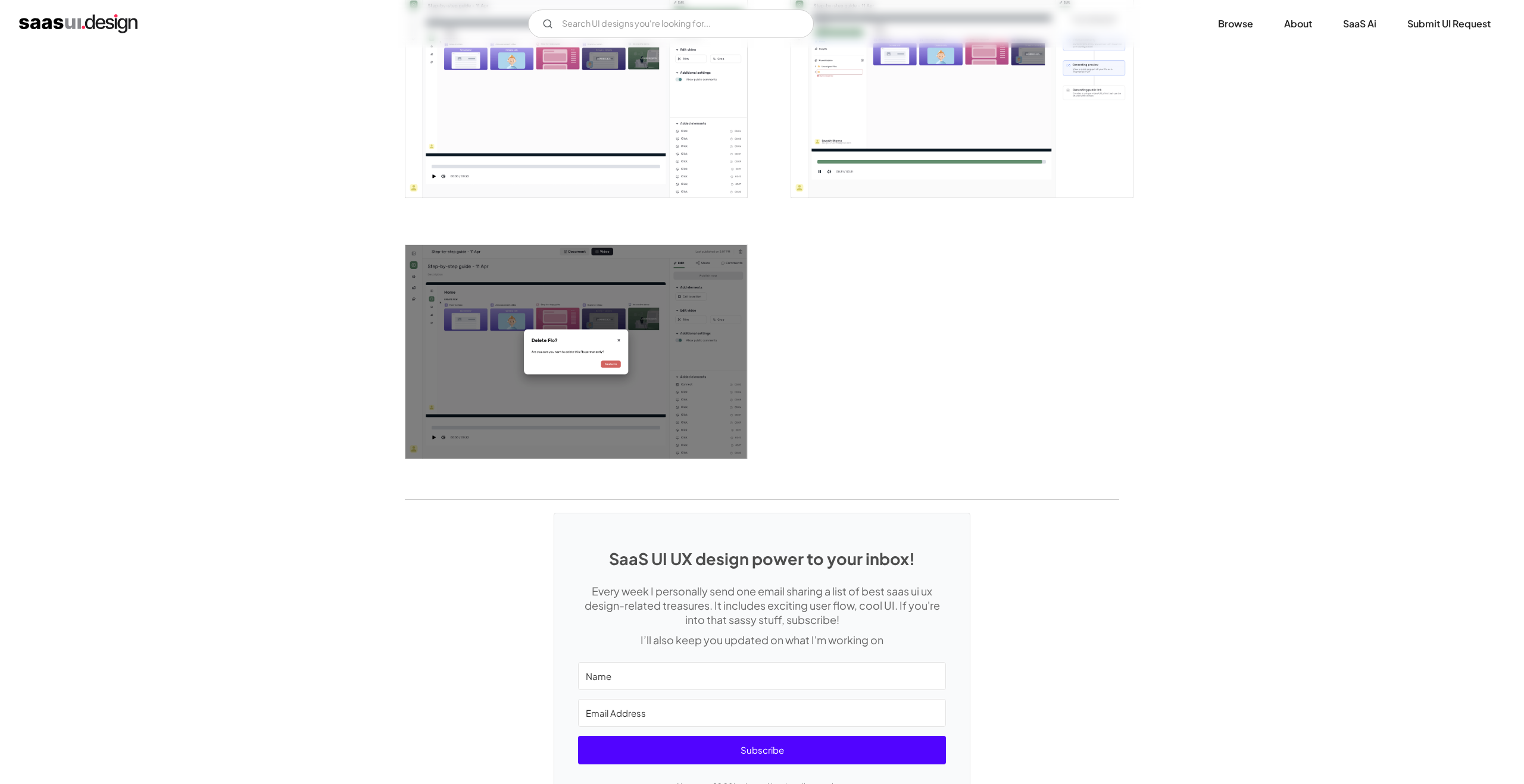
scroll to position [1964, 0]
